Goal: Task Accomplishment & Management: Use online tool/utility

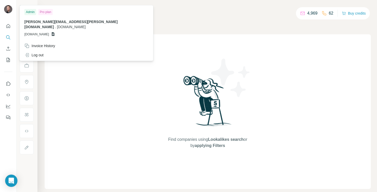
click at [9, 7] on img at bounding box center [8, 9] width 8 height 8
click at [40, 23] on span "[PERSON_NAME][EMAIL_ADDRESS][PERSON_NAME][DOMAIN_NAME]" at bounding box center [70, 24] width 93 height 9
click at [49, 32] on span "[DOMAIN_NAME]" at bounding box center [36, 34] width 25 height 5
click at [31, 12] on div "Admin" at bounding box center [30, 12] width 12 height 6
click at [48, 12] on div "Pro plan" at bounding box center [45, 12] width 15 height 6
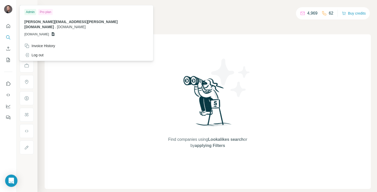
click at [86, 25] on span "[DOMAIN_NAME]" at bounding box center [71, 27] width 29 height 4
click at [8, 28] on icon "Quick start" at bounding box center [8, 26] width 4 height 4
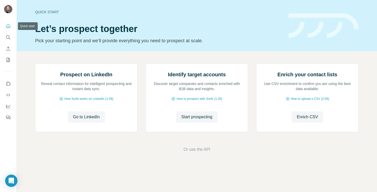
click at [8, 28] on icon "Quick start" at bounding box center [8, 26] width 4 height 4
click at [202, 153] on span "go to Dashboard" at bounding box center [196, 150] width 30 height 6
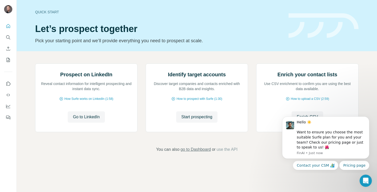
scroll to position [0, 0]
drag, startPoint x: 369, startPoint y: 117, endPoint x: 646, endPoint y: 229, distance: 299.0
click at [369, 117] on button "Dismiss notification" at bounding box center [368, 118] width 7 height 7
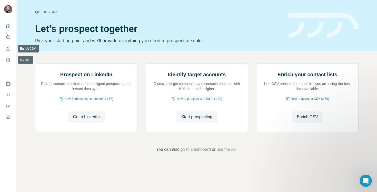
click at [8, 50] on icon "Enrich CSV" at bounding box center [8, 48] width 5 height 5
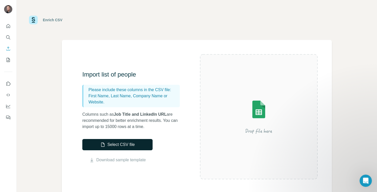
click at [127, 144] on button "Select CSV file" at bounding box center [117, 144] width 70 height 11
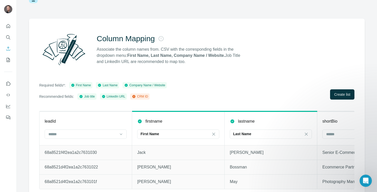
scroll to position [27, 0]
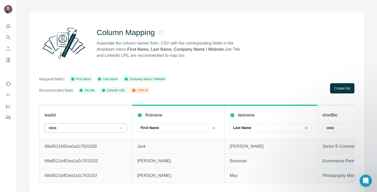
click at [91, 130] on input at bounding box center [82, 128] width 69 height 6
click at [94, 116] on div "leadId" at bounding box center [86, 115] width 82 height 6
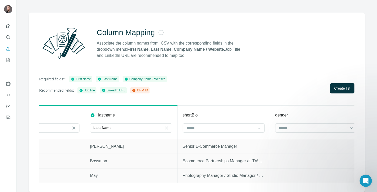
scroll to position [0, 144]
click at [192, 130] on input at bounding box center [216, 128] width 69 height 6
click at [190, 119] on th "shortBio" at bounding box center [220, 122] width 93 height 34
click at [192, 127] on input at bounding box center [216, 128] width 69 height 6
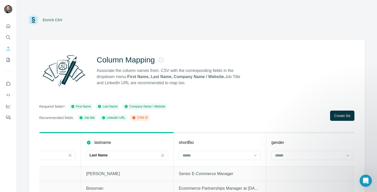
scroll to position [27, 0]
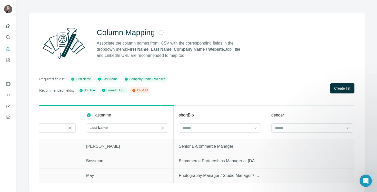
drag, startPoint x: 119, startPoint y: 90, endPoint x: 124, endPoint y: 90, distance: 5.4
click at [124, 90] on div "LinkedIn URL" at bounding box center [114, 90] width 24 height 5
click at [135, 90] on icon at bounding box center [133, 90] width 3 height 3
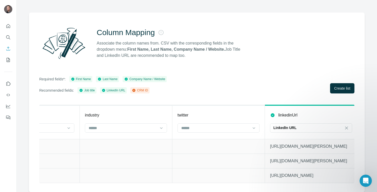
scroll to position [0, 2093]
click at [341, 86] on span "Create list" at bounding box center [342, 88] width 16 height 5
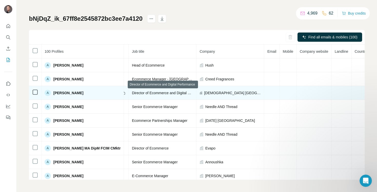
scroll to position [0, 63]
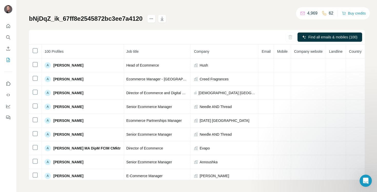
click at [40, 50] on th at bounding box center [35, 52] width 13 height 14
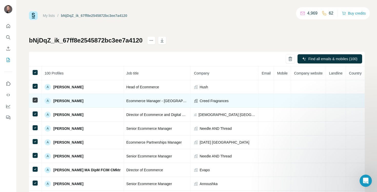
scroll to position [0, 0]
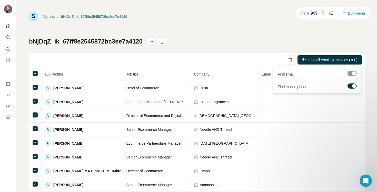
click at [353, 84] on label at bounding box center [352, 86] width 9 height 5
click at [335, 60] on span "Find all emails (100)" at bounding box center [342, 59] width 32 height 5
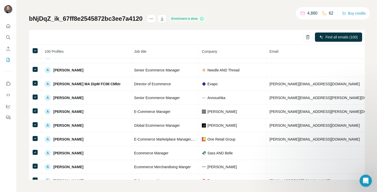
scroll to position [0, 62]
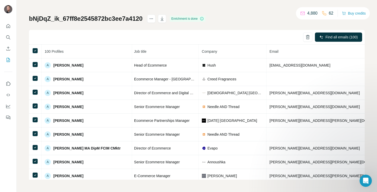
click at [310, 14] on p "4,880" at bounding box center [312, 13] width 10 height 6
click at [301, 13] on icon at bounding box center [303, 13] width 4 height 2
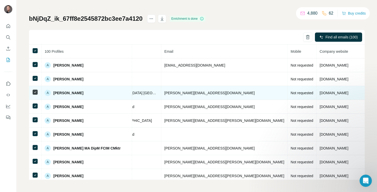
scroll to position [0, 0]
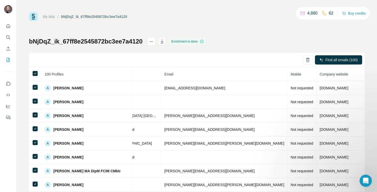
click at [162, 42] on icon "button" at bounding box center [162, 41] width 5 height 5
click at [139, 3] on div "My lists / bNjDqZ_ik_67ff8e2545872bc3ee7a4120 4,880 62 Buy credits bNjDqZ_ik_67…" at bounding box center [197, 96] width 361 height 192
click at [5, 28] on button "Quick start" at bounding box center [8, 26] width 8 height 9
click at [11, 23] on button "Quick start" at bounding box center [8, 26] width 8 height 9
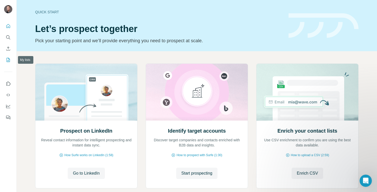
click at [8, 62] on icon "My lists" at bounding box center [8, 60] width 3 height 4
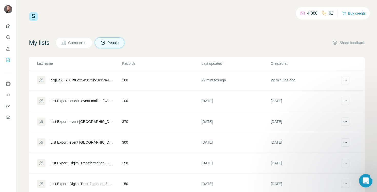
click at [361, 178] on div "Open Intercom Messenger" at bounding box center [365, 180] width 17 height 17
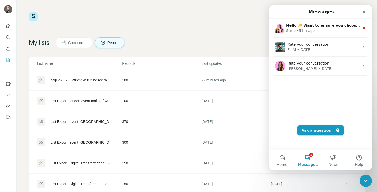
click at [310, 129] on button "Ask a question" at bounding box center [321, 130] width 46 height 10
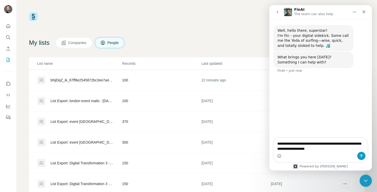
type textarea "**********"
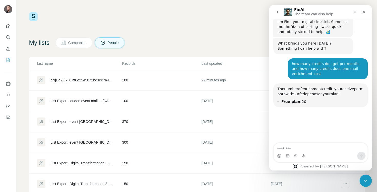
scroll to position [54, 0]
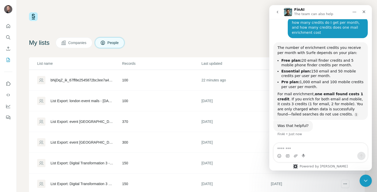
click at [228, 60] on th "Last updated" at bounding box center [235, 63] width 69 height 13
click at [366, 12] on icon "Close" at bounding box center [364, 12] width 4 height 4
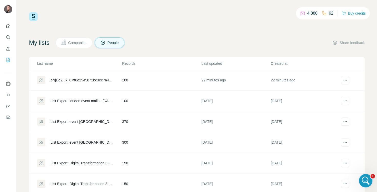
click at [361, 180] on div "Open Intercom Messenger" at bounding box center [365, 180] width 17 height 17
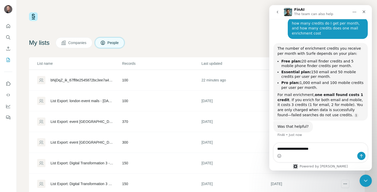
type textarea "**********"
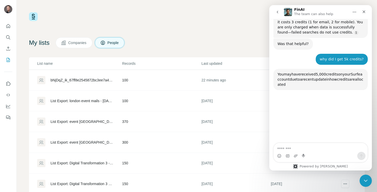
scroll to position [173, 0]
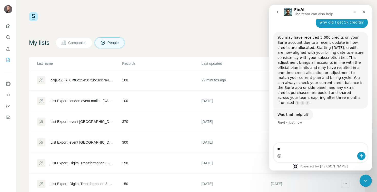
type textarea "***"
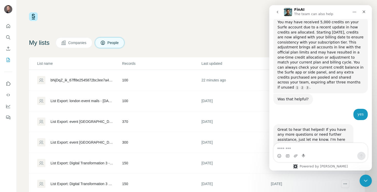
scroll to position [198, 0]
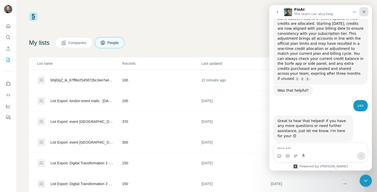
click at [363, 12] on icon "Close" at bounding box center [364, 12] width 4 height 4
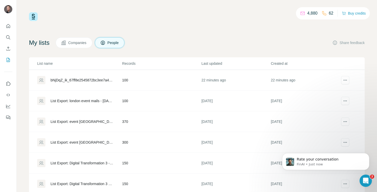
scroll to position [235, 0]
click at [367, 180] on icon "Open Intercom Messenger" at bounding box center [365, 180] width 8 height 8
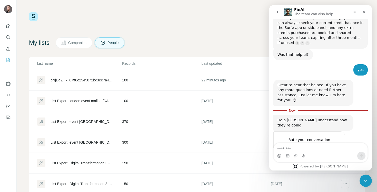
scroll to position [243, 0]
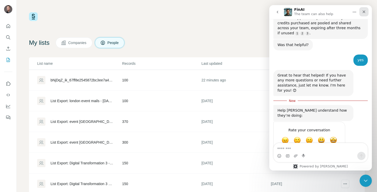
click at [363, 12] on icon "Close" at bounding box center [364, 12] width 4 height 4
